Goal: Register for event/course

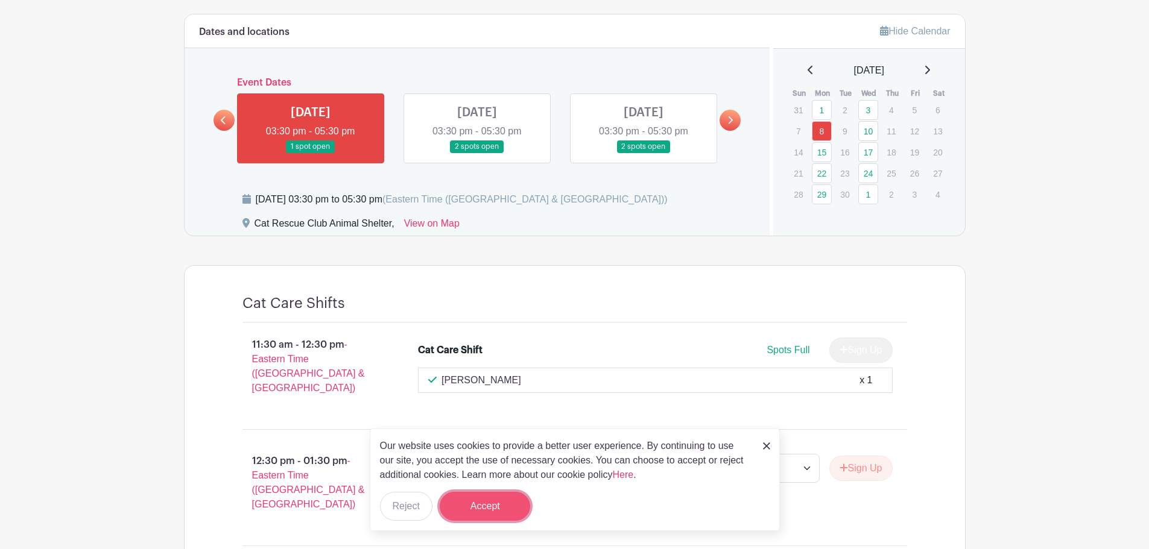
click at [495, 511] on button "Accept" at bounding box center [485, 506] width 90 height 29
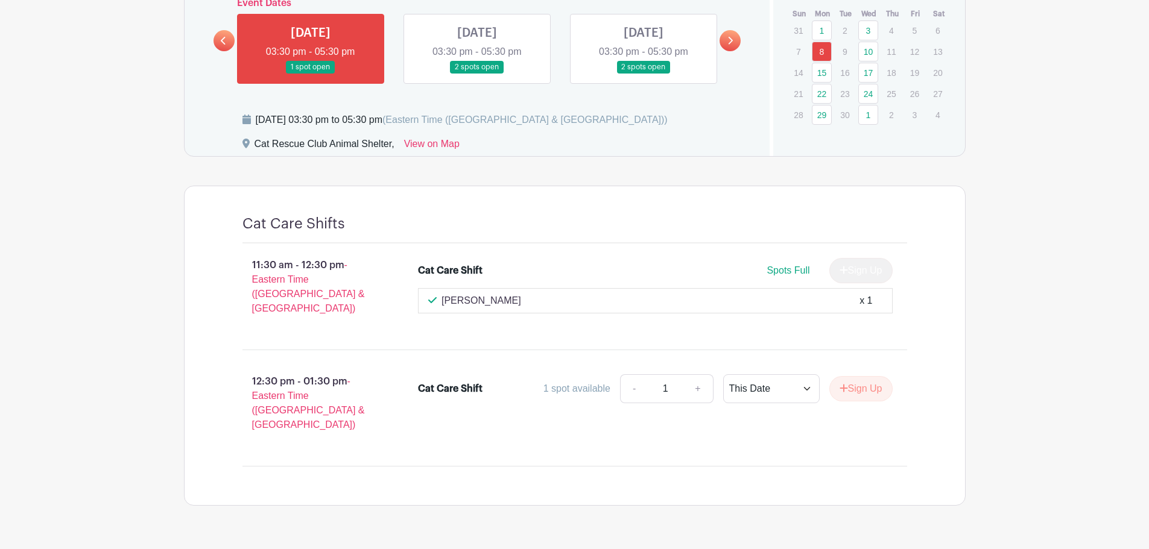
scroll to position [507, 0]
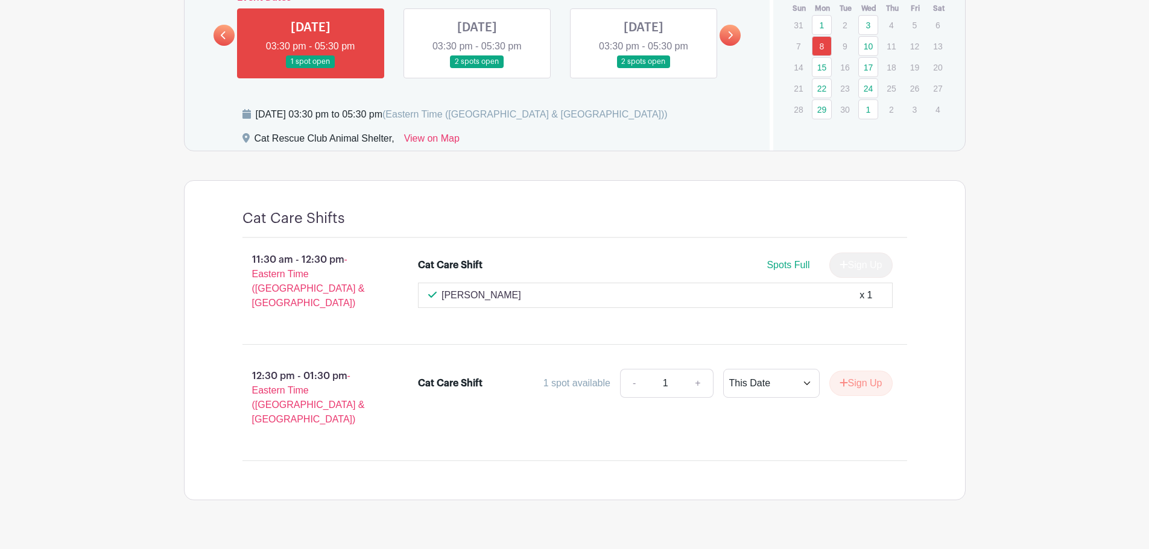
click at [540, 288] on div "[PERSON_NAME] x 1" at bounding box center [655, 295] width 475 height 25
click at [545, 296] on div "[PERSON_NAME] x 1" at bounding box center [655, 295] width 454 height 14
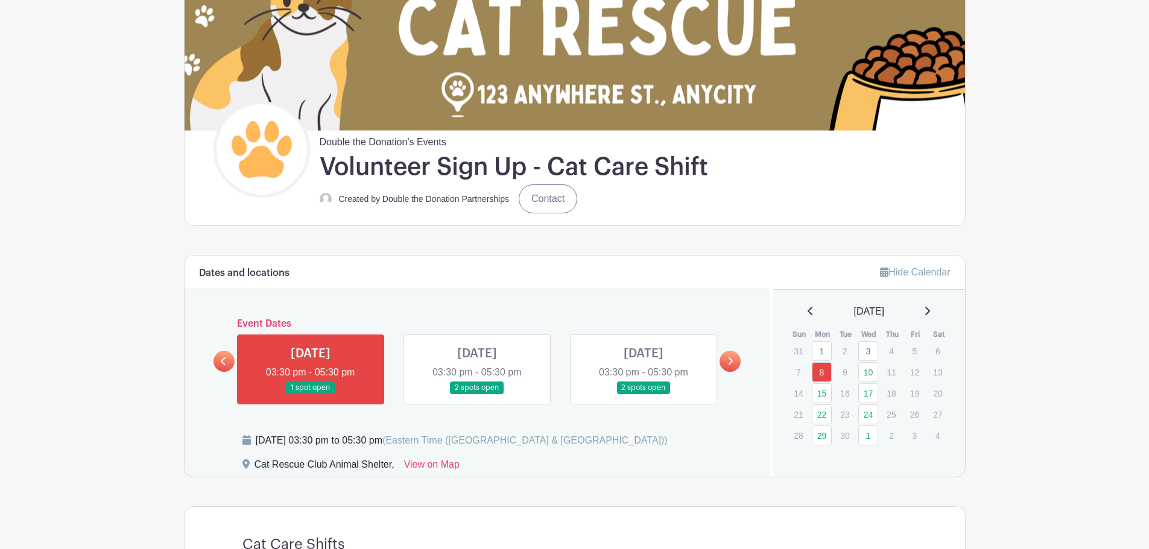
scroll to position [302, 0]
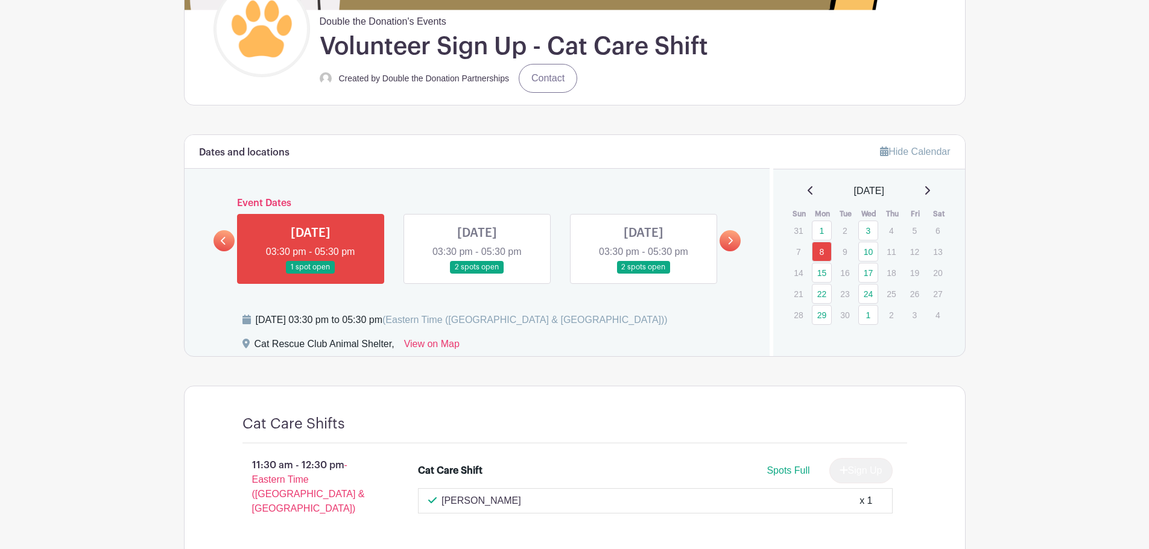
click at [477, 274] on link at bounding box center [477, 274] width 0 height 0
click at [311, 274] on link at bounding box center [311, 274] width 0 height 0
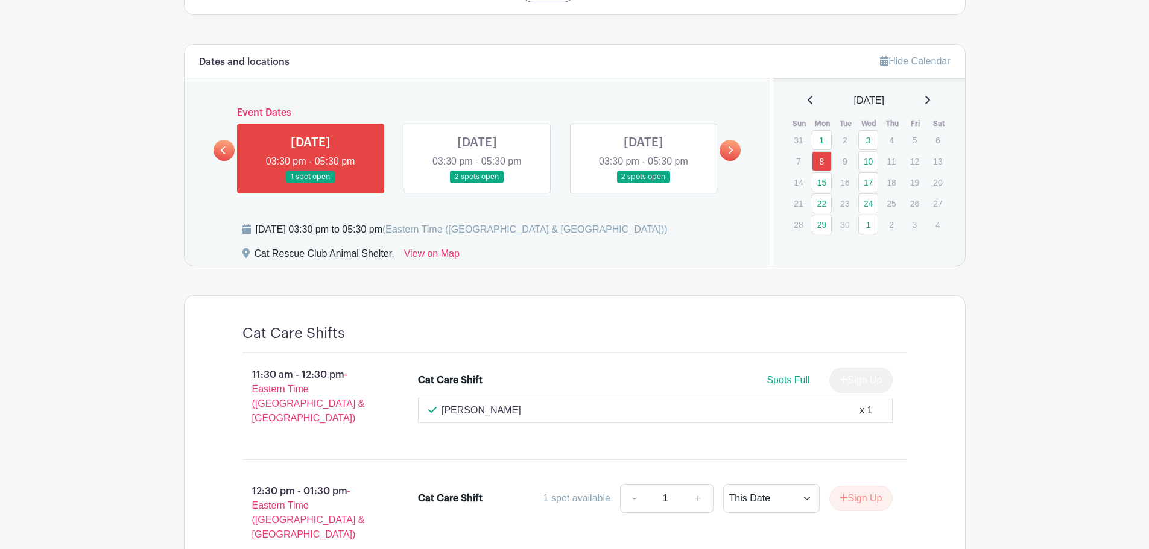
scroll to position [507, 0]
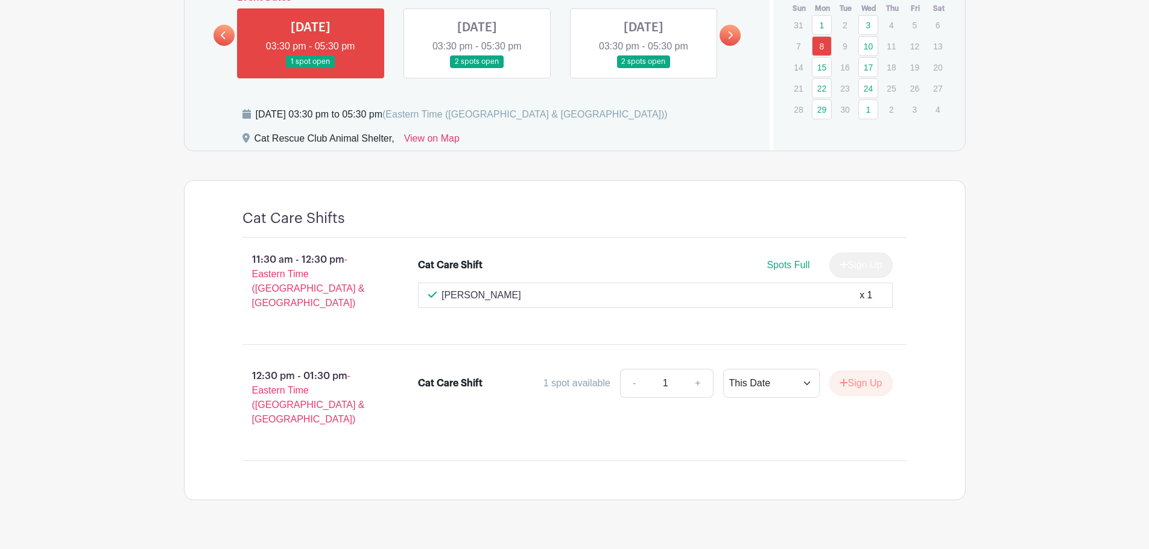
click at [311, 68] on link at bounding box center [311, 68] width 0 height 0
click at [727, 31] on icon at bounding box center [729, 35] width 5 height 9
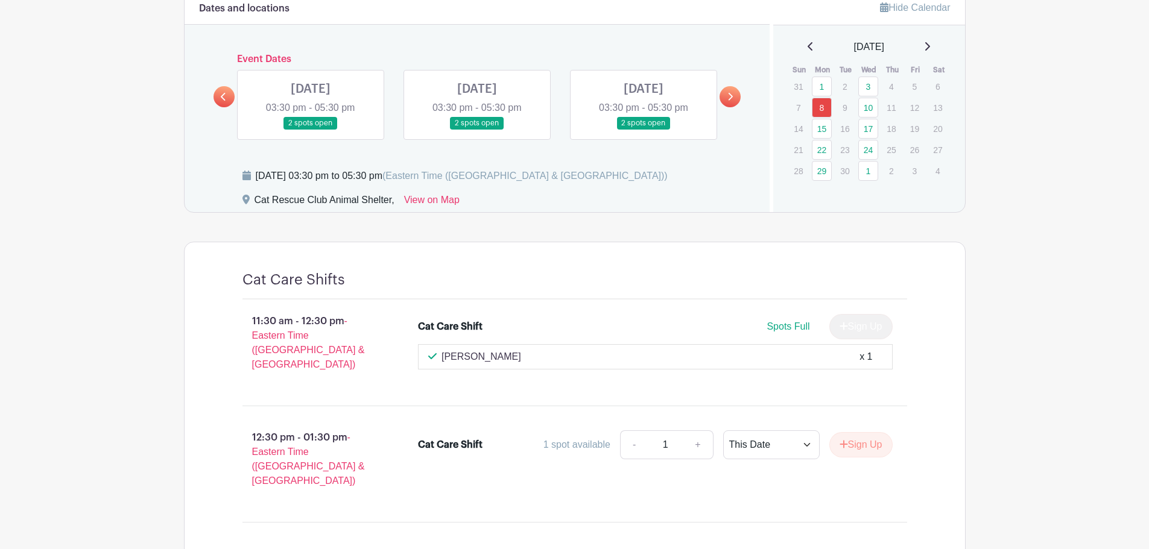
scroll to position [387, 0]
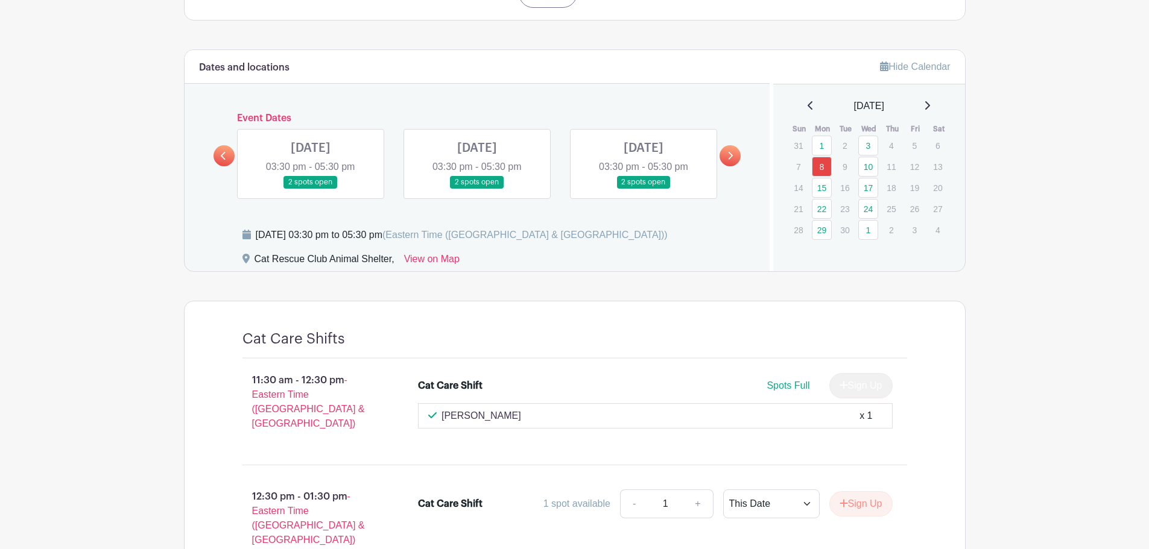
click at [311, 189] on link at bounding box center [311, 189] width 0 height 0
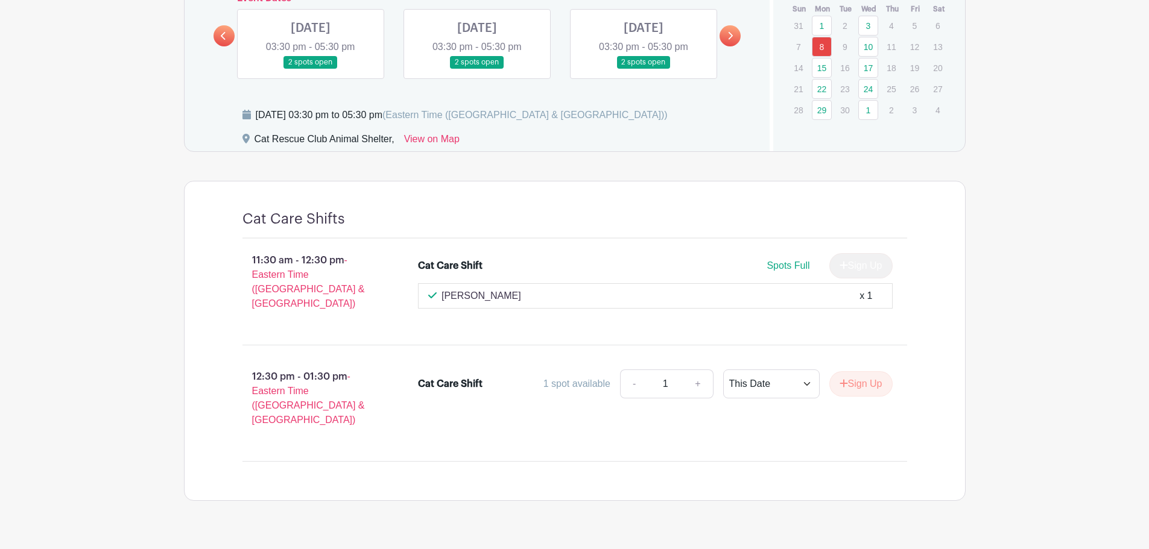
scroll to position [507, 0]
click at [780, 289] on div "[PERSON_NAME] x 1" at bounding box center [655, 295] width 454 height 14
click at [793, 266] on span "Spots Full" at bounding box center [788, 265] width 43 height 10
click at [868, 259] on div "Sign Up" at bounding box center [856, 265] width 73 height 25
click at [786, 375] on select "This Date Select Dates" at bounding box center [771, 383] width 96 height 29
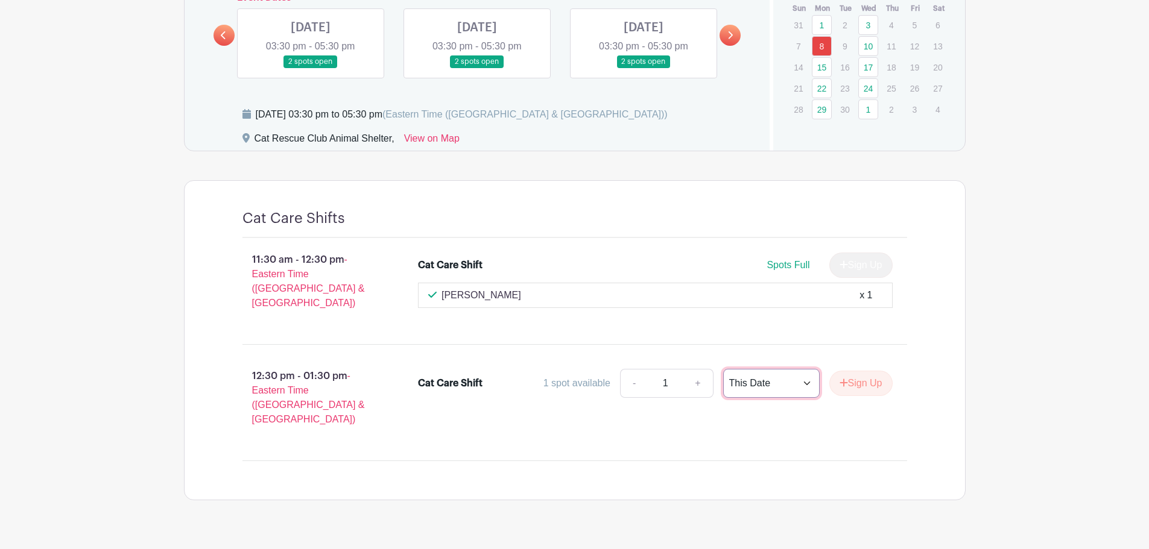
select select "select_dates"
click at [723, 369] on select "This Date Select Dates" at bounding box center [771, 383] width 96 height 29
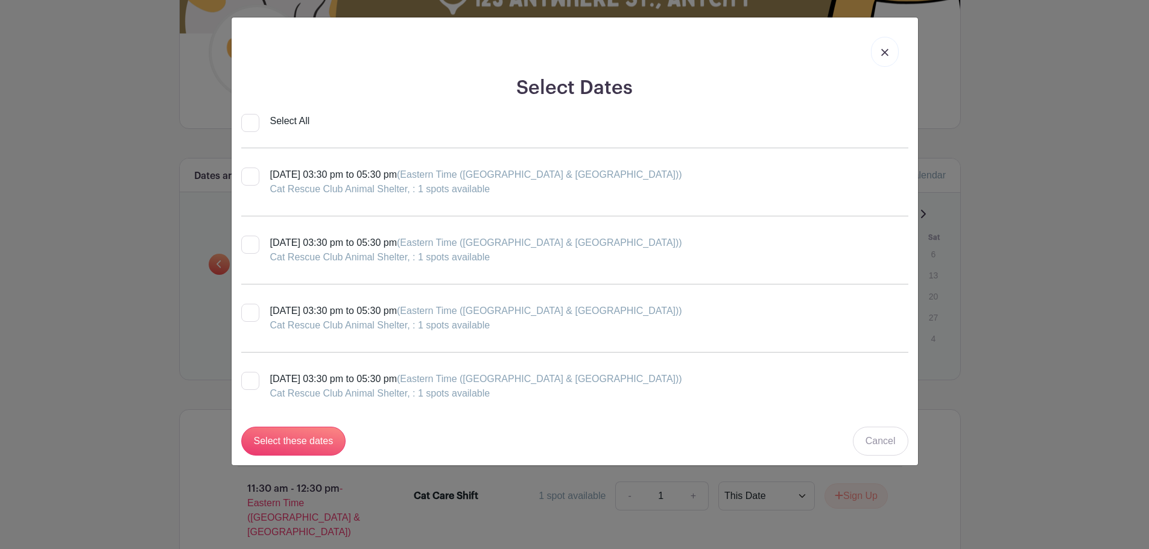
scroll to position [316, 0]
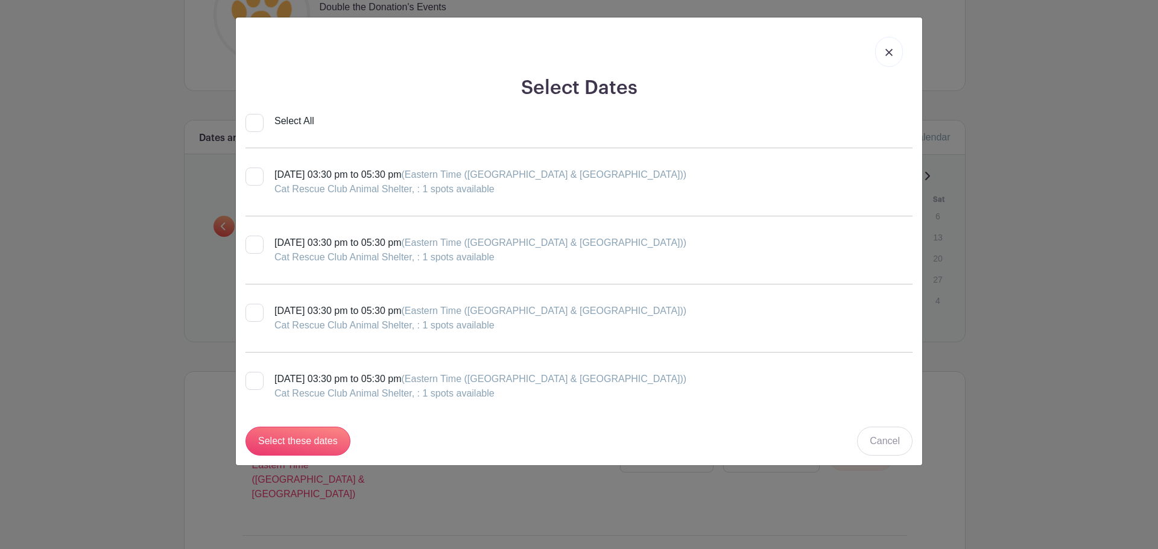
click at [378, 175] on div "[DATE] 03:30 pm to 05:30 pm (Eastern Time ([GEOGRAPHIC_DATA] & [GEOGRAPHIC_DATA…" at bounding box center [480, 182] width 412 height 29
click at [253, 175] on input "[DATE] 03:30 pm to 05:30 pm (Eastern Time ([GEOGRAPHIC_DATA] & [GEOGRAPHIC_DATA…" at bounding box center [249, 172] width 8 height 8
click at [271, 175] on label "[DATE] 03:30 pm to 05:30 pm (Eastern Time ([GEOGRAPHIC_DATA] & [GEOGRAPHIC_DATA…" at bounding box center [465, 182] width 441 height 29
click at [253, 175] on input "[DATE] 03:30 pm to 05:30 pm (Eastern Time ([GEOGRAPHIC_DATA] & [GEOGRAPHIC_DATA…" at bounding box center [249, 172] width 8 height 8
checkbox input "false"
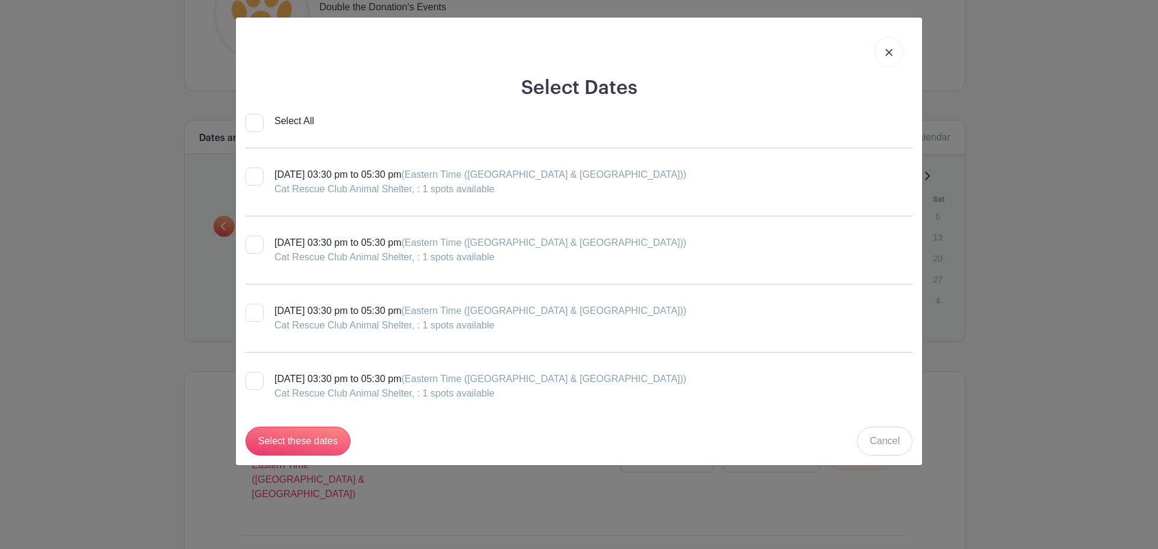
click at [255, 321] on div at bounding box center [254, 313] width 18 height 18
click at [253, 312] on input "[DATE] 03:30 pm to 05:30 pm (Eastern Time ([GEOGRAPHIC_DATA] & [GEOGRAPHIC_DATA…" at bounding box center [249, 308] width 8 height 8
checkbox input "true"
click at [323, 455] on input "Select these dates" at bounding box center [297, 441] width 105 height 29
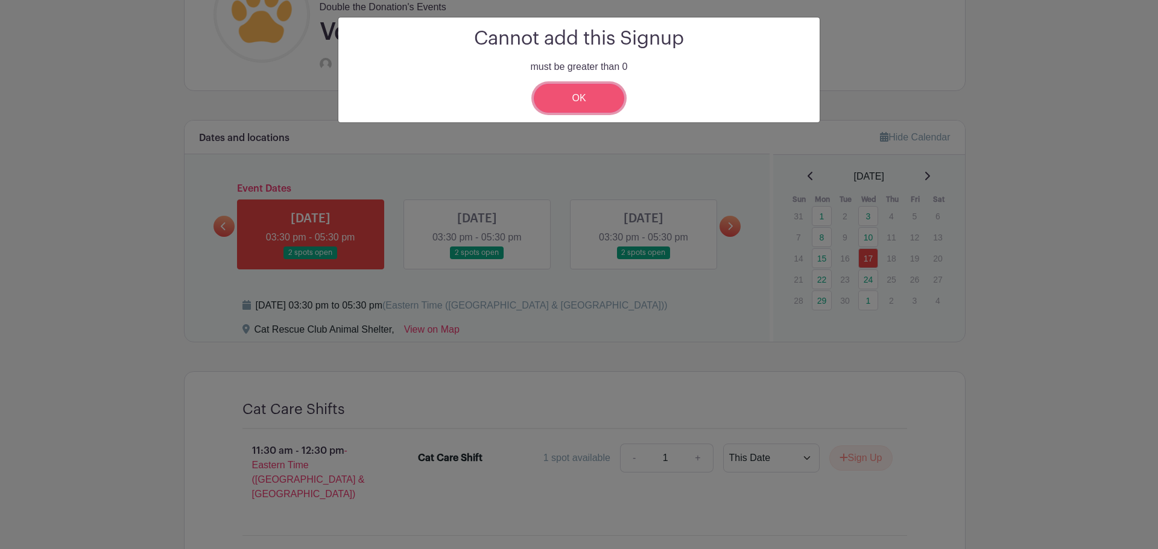
click at [590, 93] on link "OK" at bounding box center [579, 98] width 90 height 29
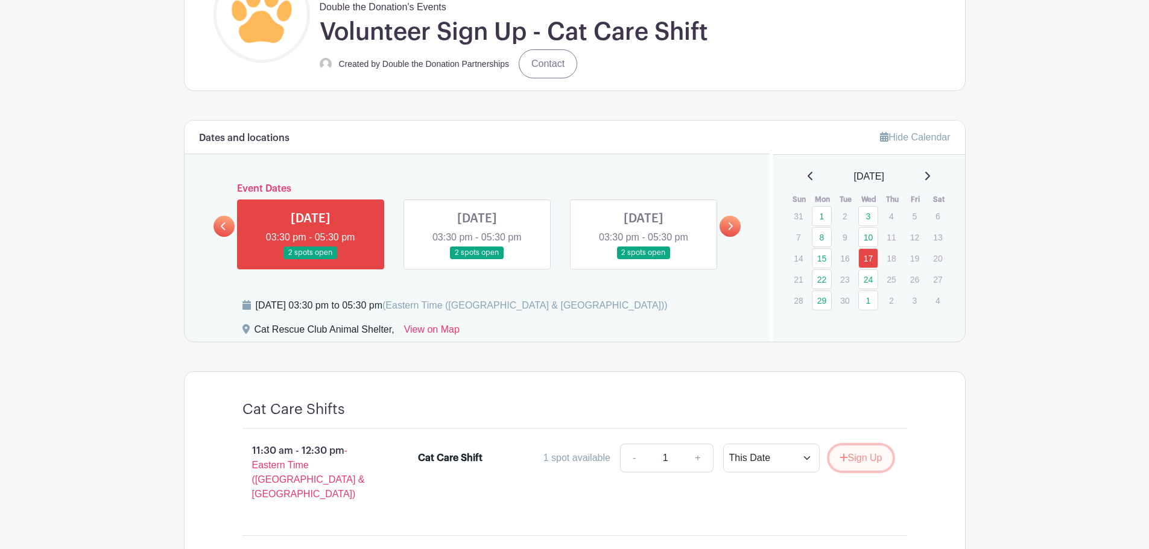
click at [871, 457] on button "Sign Up" at bounding box center [860, 458] width 63 height 25
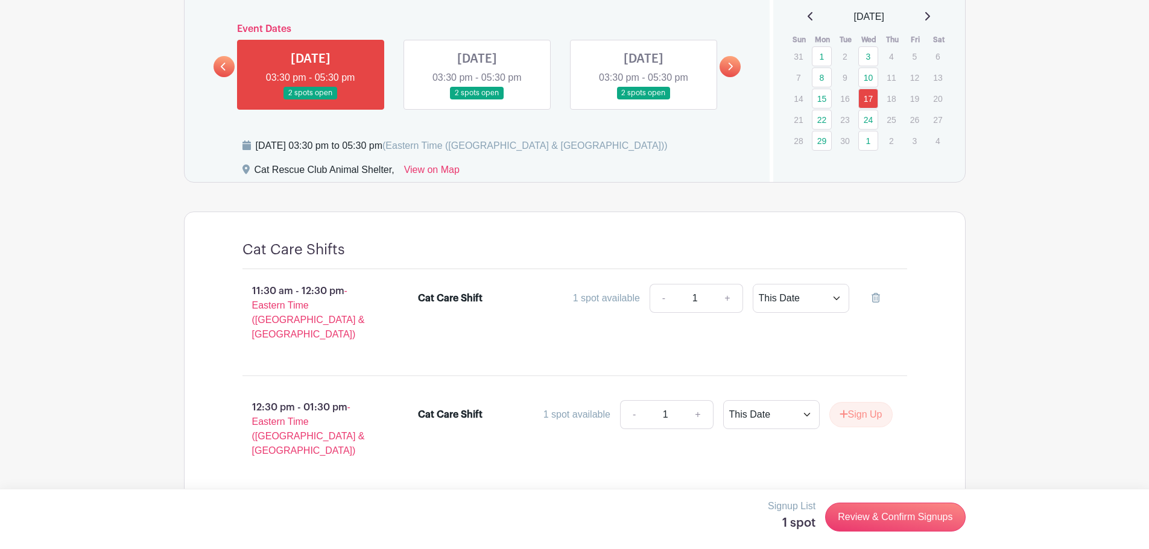
scroll to position [505, 0]
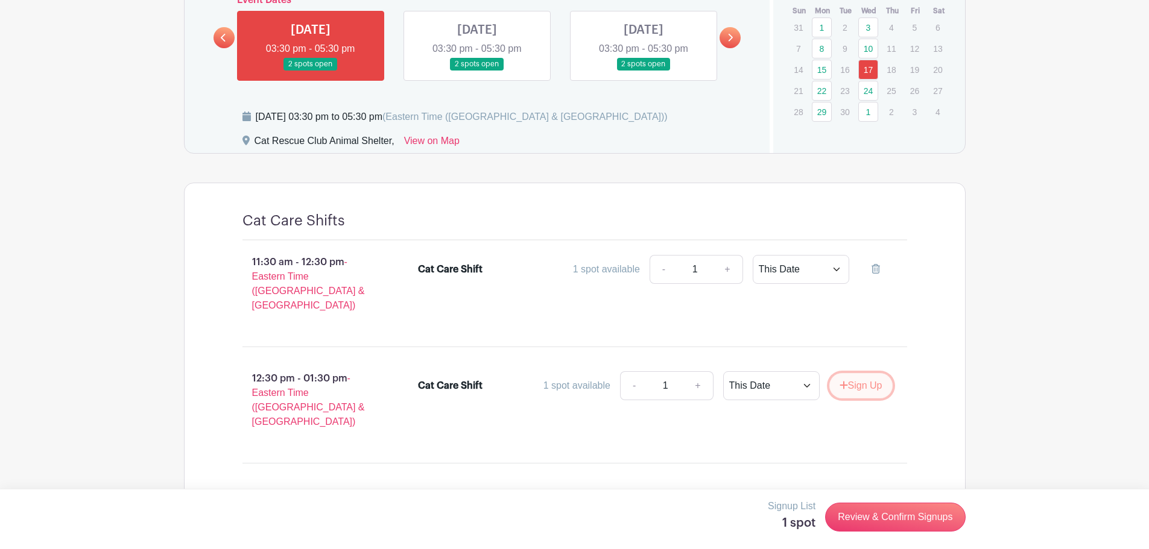
click at [865, 380] on button "Sign Up" at bounding box center [860, 385] width 63 height 25
click at [870, 374] on link at bounding box center [876, 385] width 34 height 29
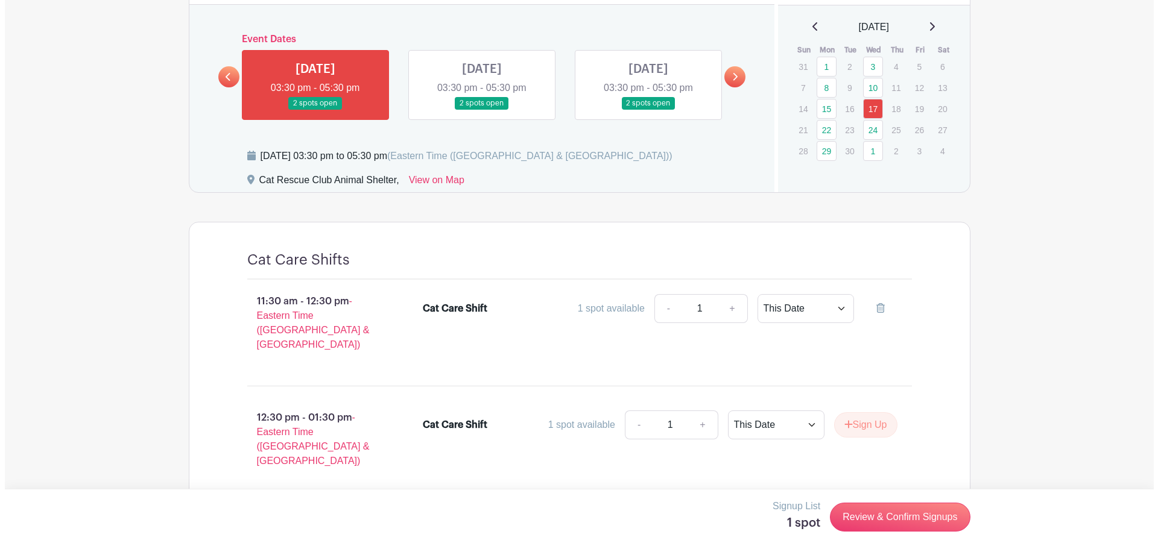
scroll to position [444, 0]
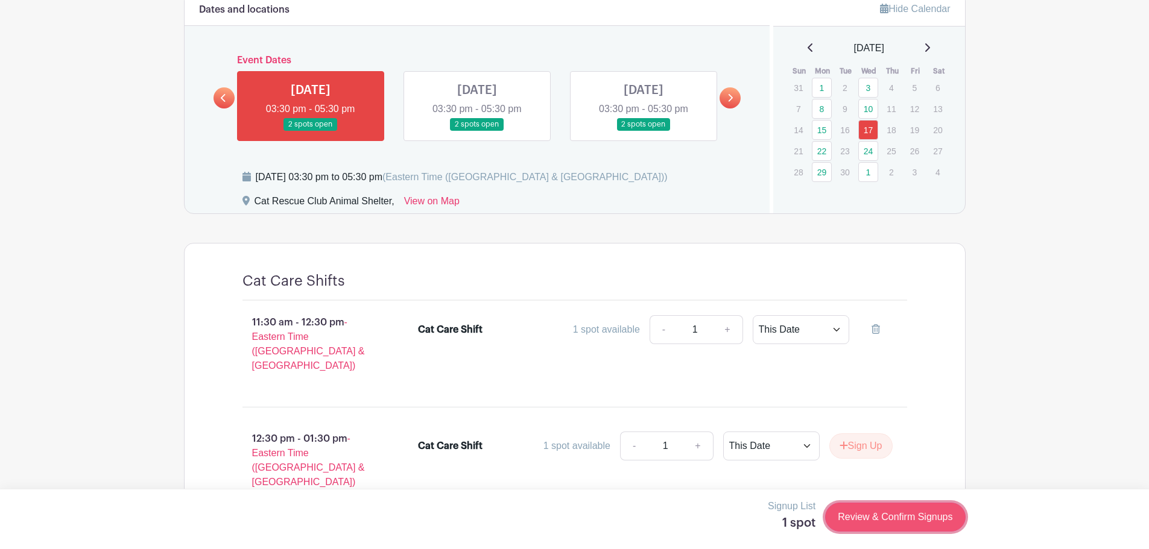
click at [930, 522] on link "Review & Confirm Signups" at bounding box center [895, 517] width 140 height 29
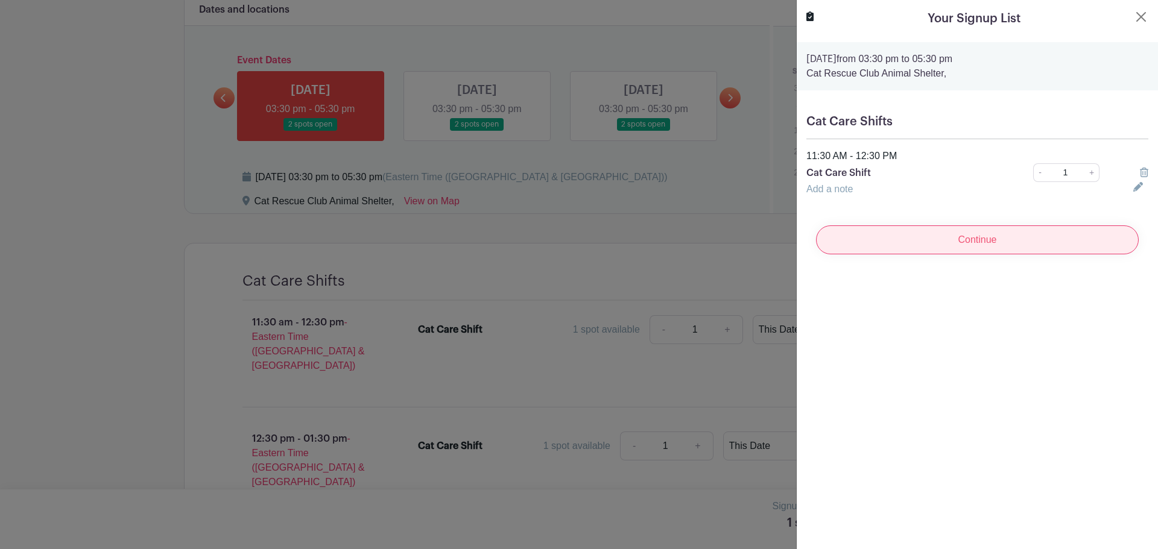
click at [972, 240] on input "Continue" at bounding box center [977, 240] width 323 height 29
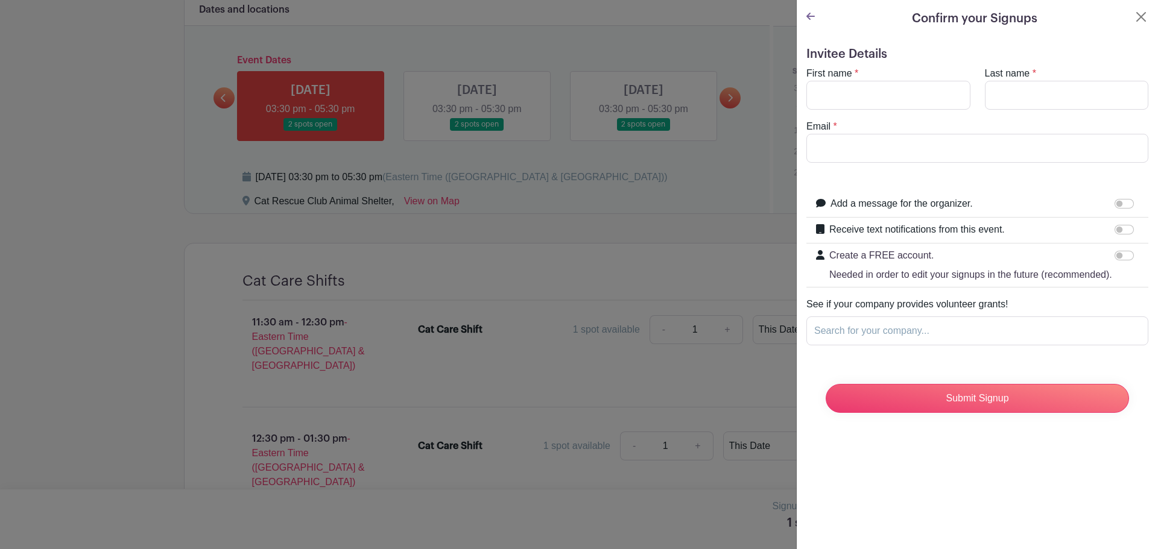
click at [905, 75] on div "First name *" at bounding box center [888, 87] width 179 height 43
click at [905, 96] on input "First name" at bounding box center [888, 95] width 164 height 29
type input "Crissy"
type input "[PERSON_NAME]"
click at [896, 146] on input "Email" at bounding box center [977, 148] width 342 height 29
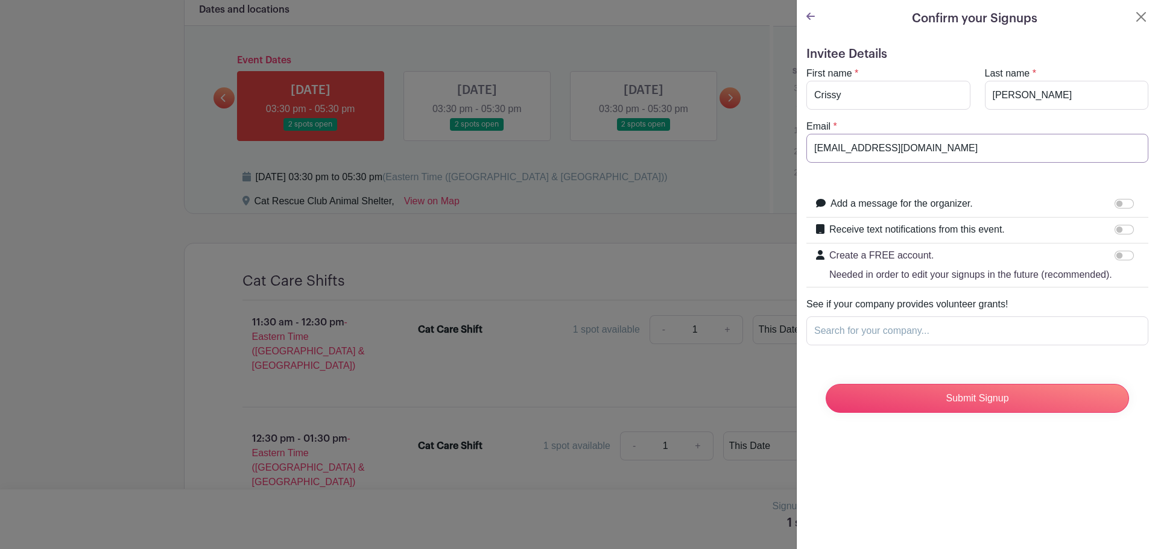
click at [884, 147] on input "[EMAIL_ADDRESS][DOMAIN_NAME]" at bounding box center [977, 148] width 342 height 29
click at [880, 147] on input "[EMAIL_ADDRESS][DOMAIN_NAME]" at bounding box center [977, 148] width 342 height 29
type input "[EMAIL_ADDRESS][DOMAIN_NAME]"
click at [997, 413] on input "Submit Signup" at bounding box center [977, 398] width 303 height 29
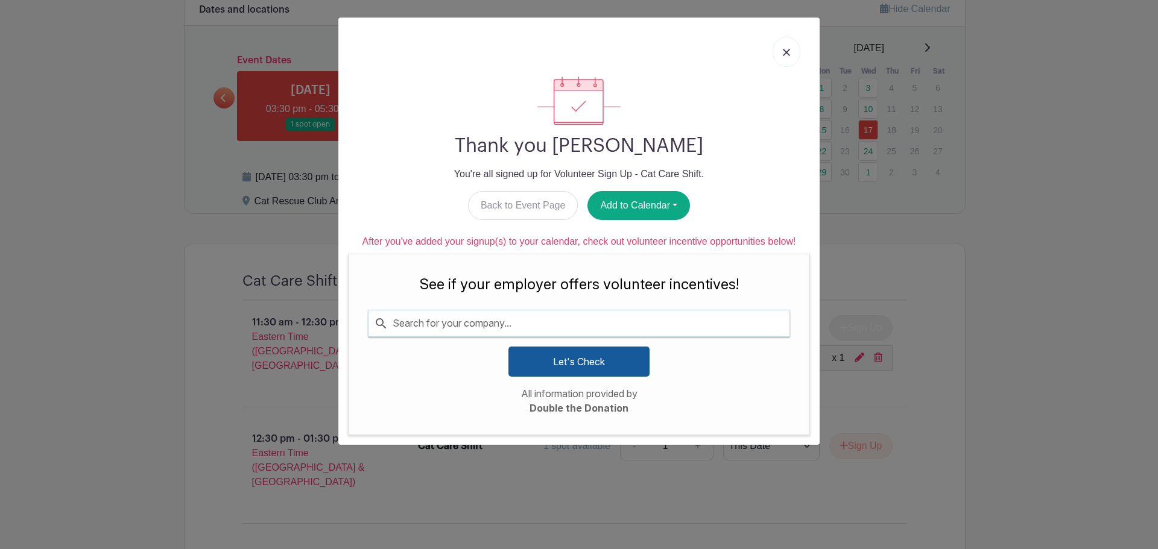
click at [600, 332] on input "Search for your company..." at bounding box center [578, 323] width 421 height 25
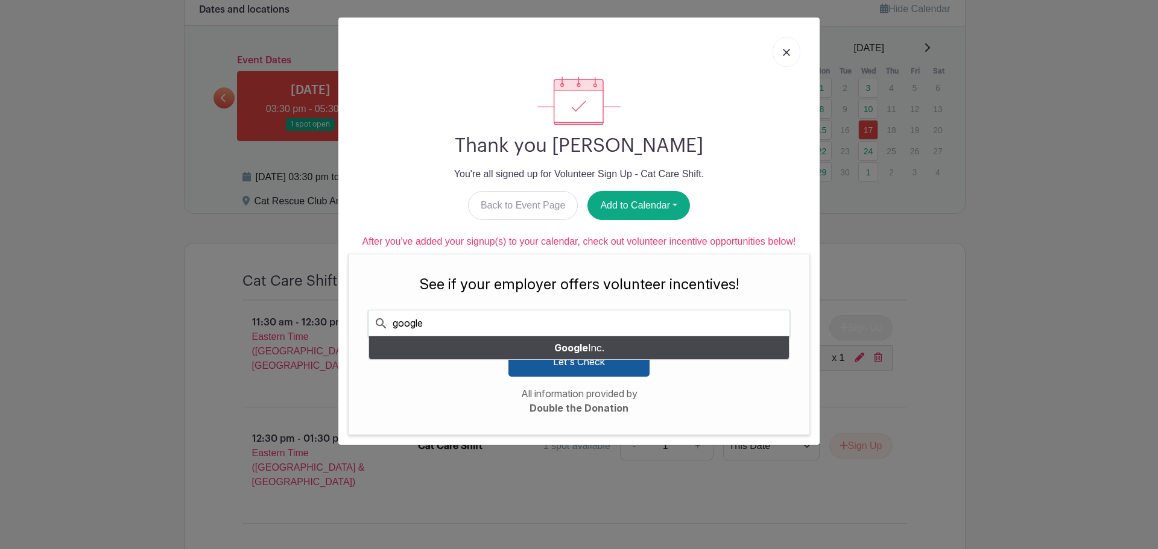
type input "google"
click at [606, 344] on div "Google Inc." at bounding box center [579, 348] width 420 height 23
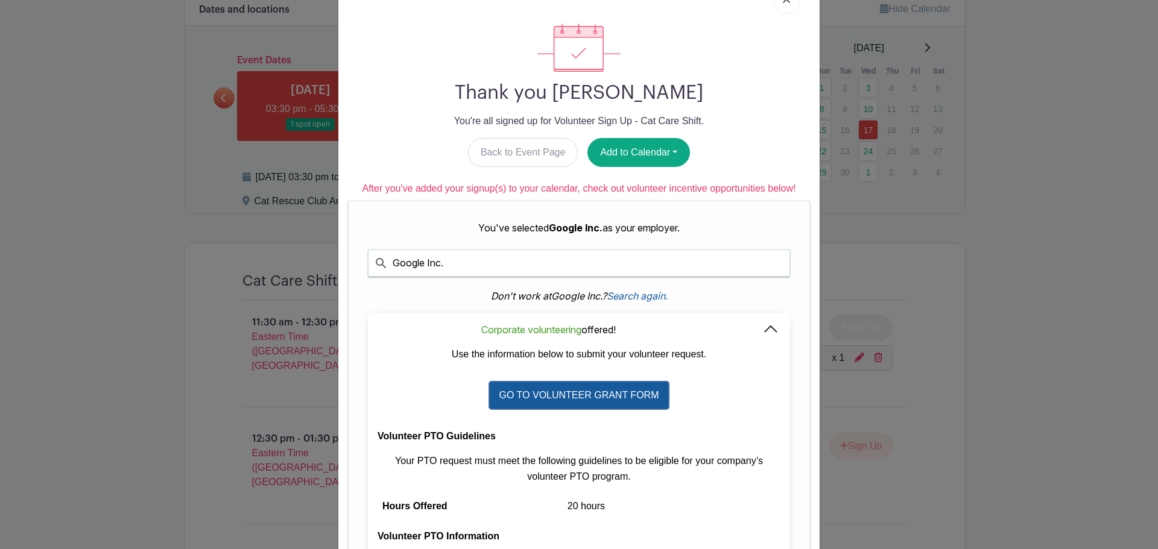
scroll to position [121, 0]
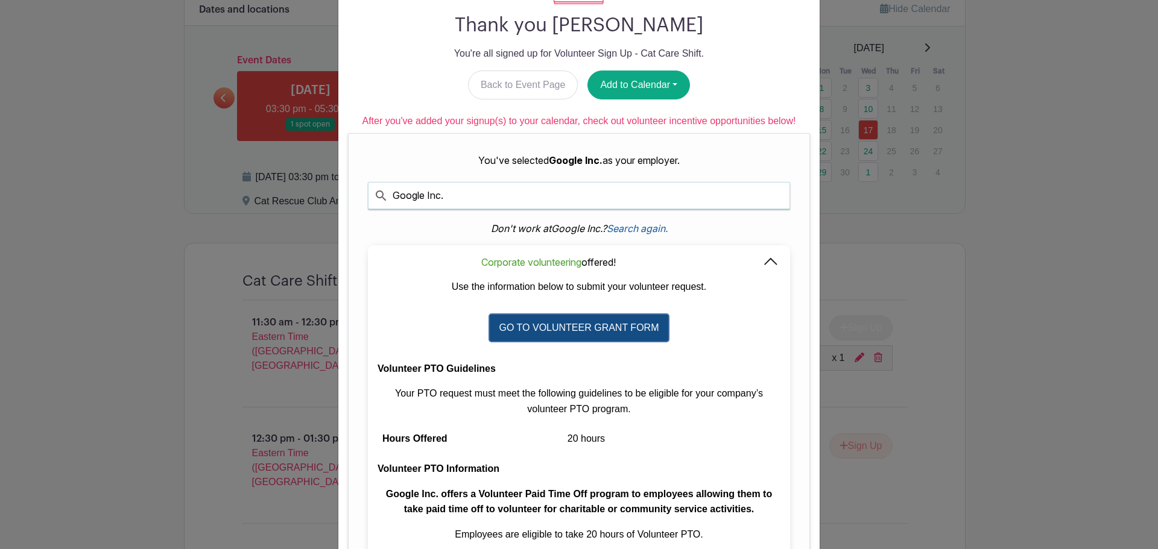
click at [612, 325] on link "GO TO VOLUNTEER GRANT FORM" at bounding box center [579, 328] width 182 height 28
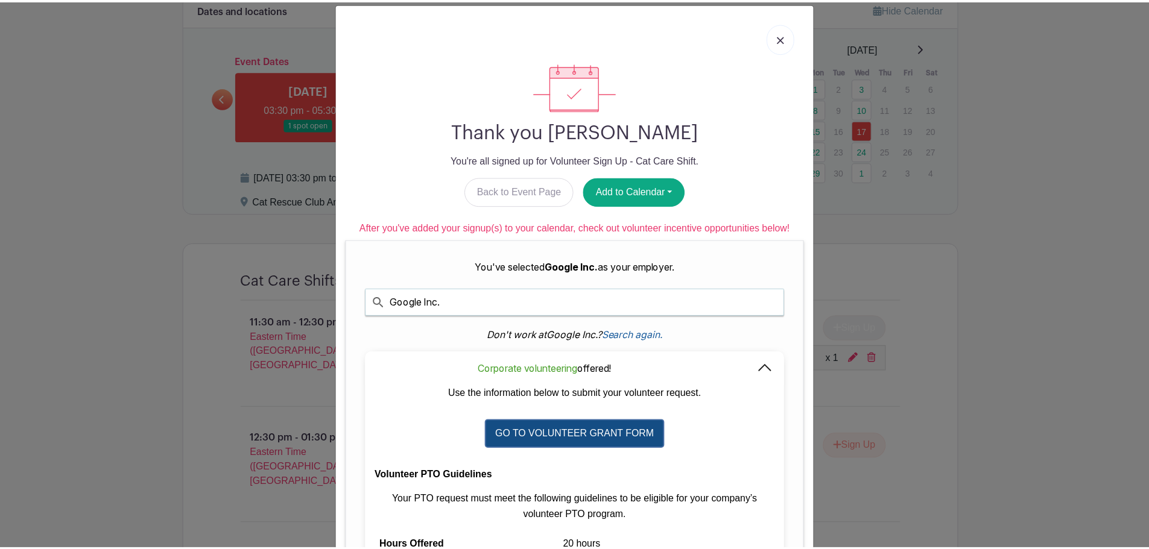
scroll to position [0, 0]
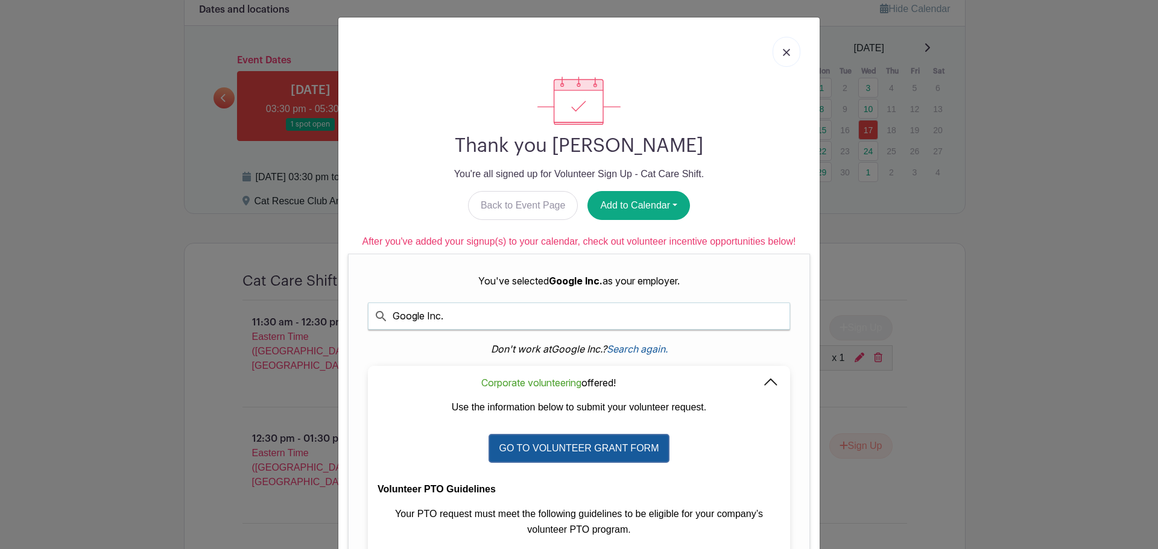
click at [783, 55] on img at bounding box center [786, 52] width 7 height 7
